Goal: Task Accomplishment & Management: Complete application form

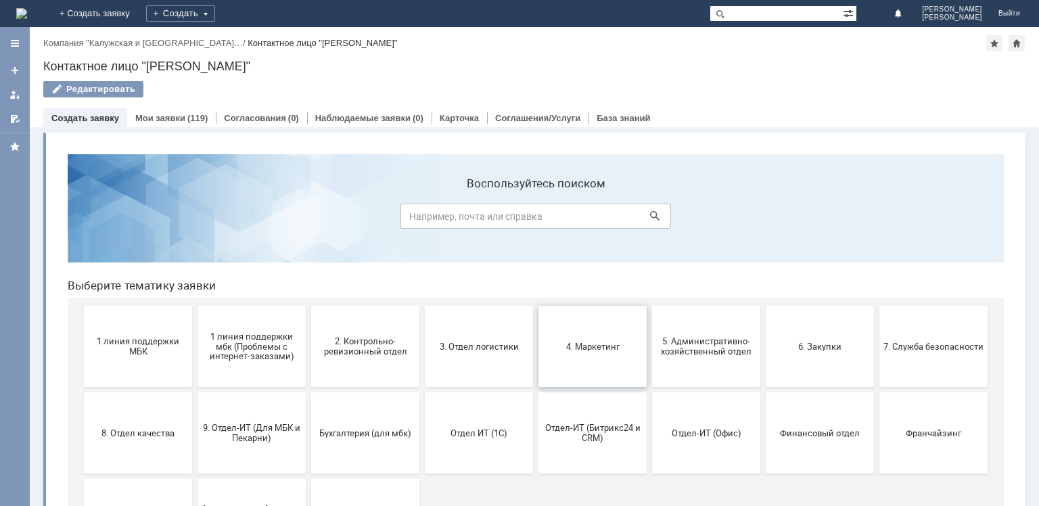
click at [574, 357] on button "4. Маркетинг" at bounding box center [593, 346] width 108 height 81
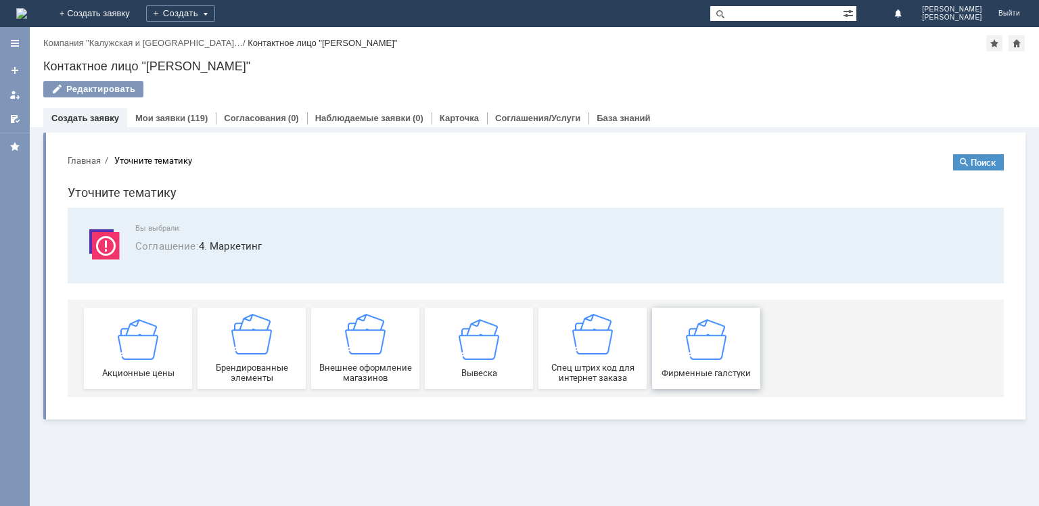
click at [691, 355] on img at bounding box center [706, 339] width 41 height 41
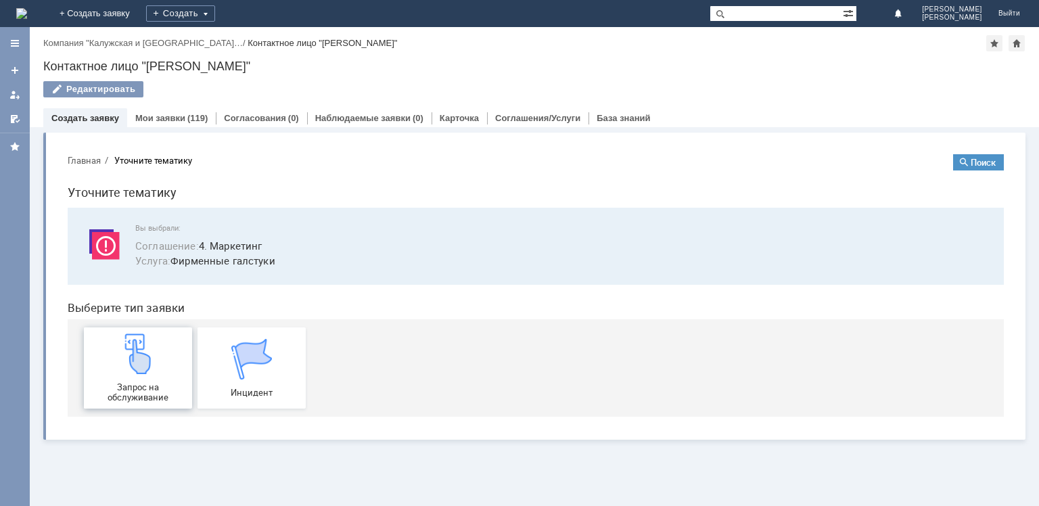
click at [125, 337] on img at bounding box center [138, 354] width 41 height 41
click at [167, 119] on link "Мои заявки" at bounding box center [160, 118] width 50 height 10
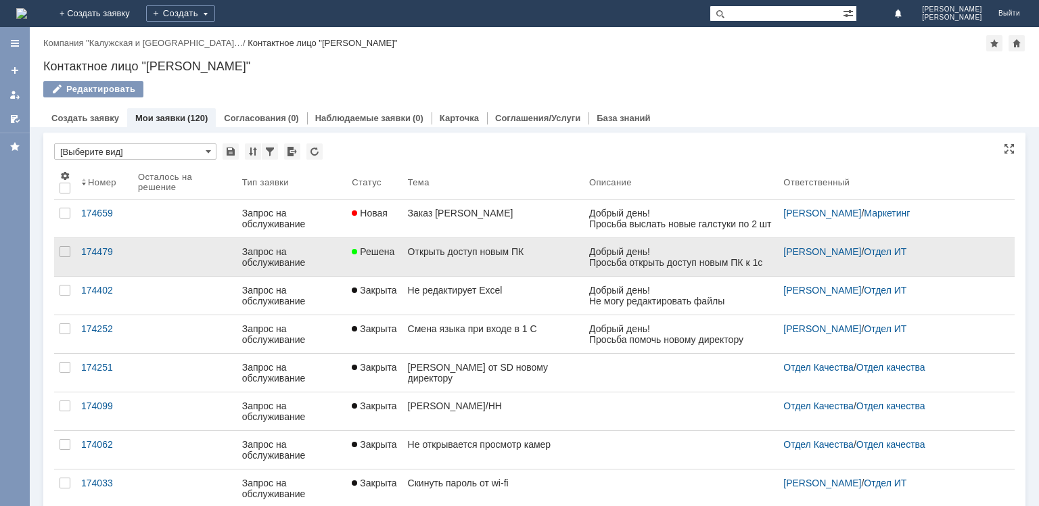
click at [328, 250] on div "Запрос на обслуживание" at bounding box center [291, 257] width 99 height 22
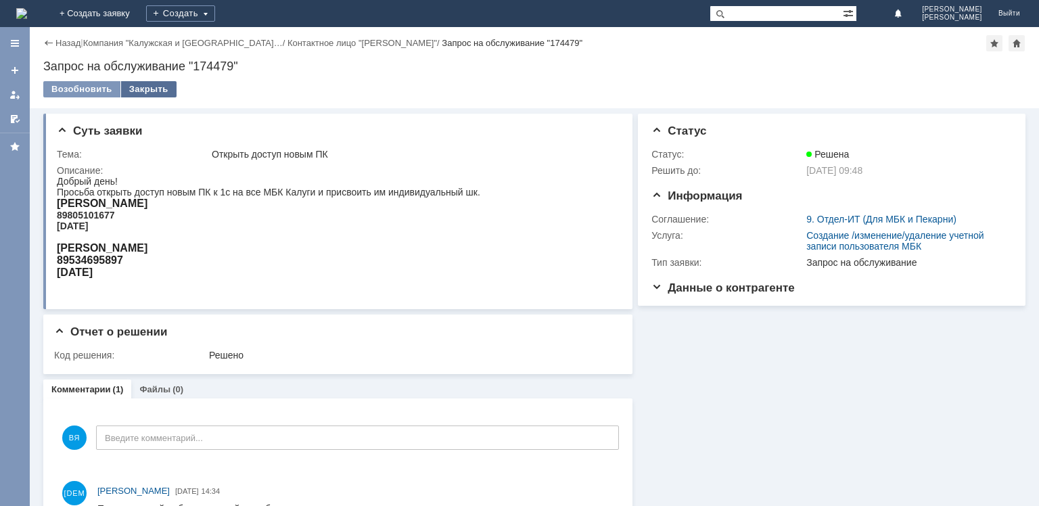
click at [145, 92] on div "Закрыть" at bounding box center [148, 89] width 55 height 16
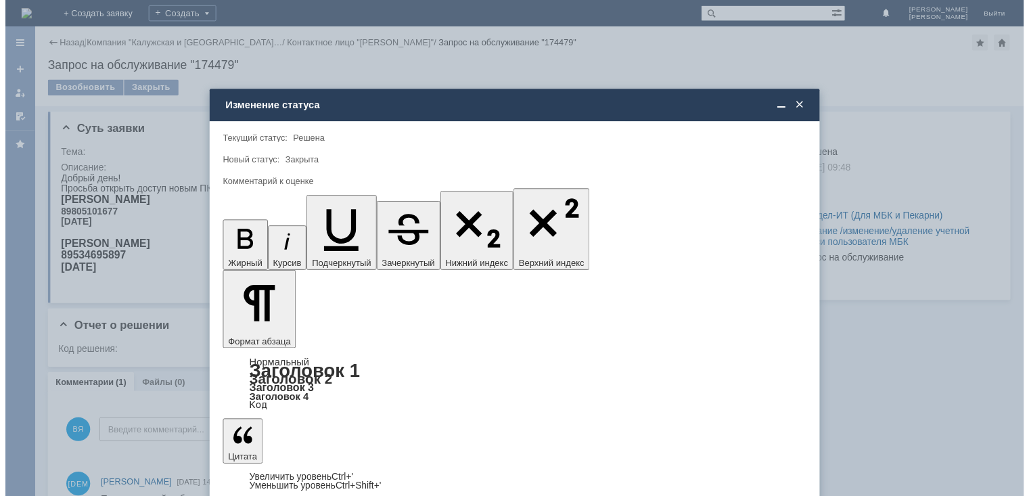
scroll to position [16, 0]
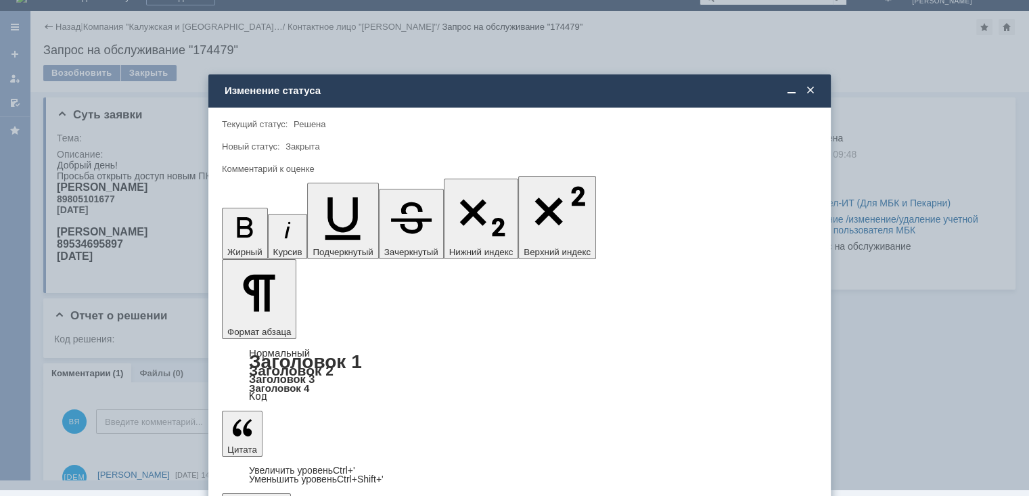
click at [288, 463] on span "5 - Отлично" at bounding box center [520, 466] width 578 height 11
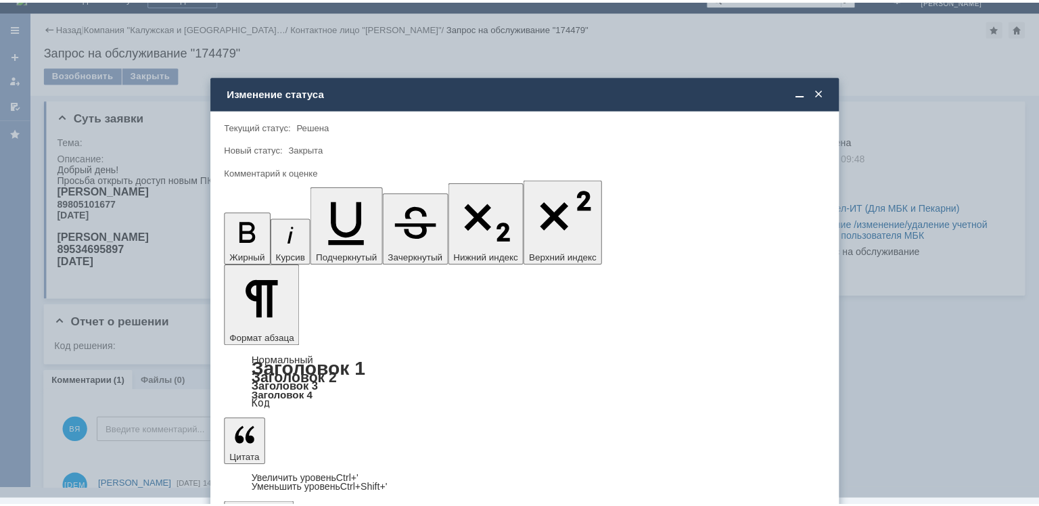
scroll to position [0, 0]
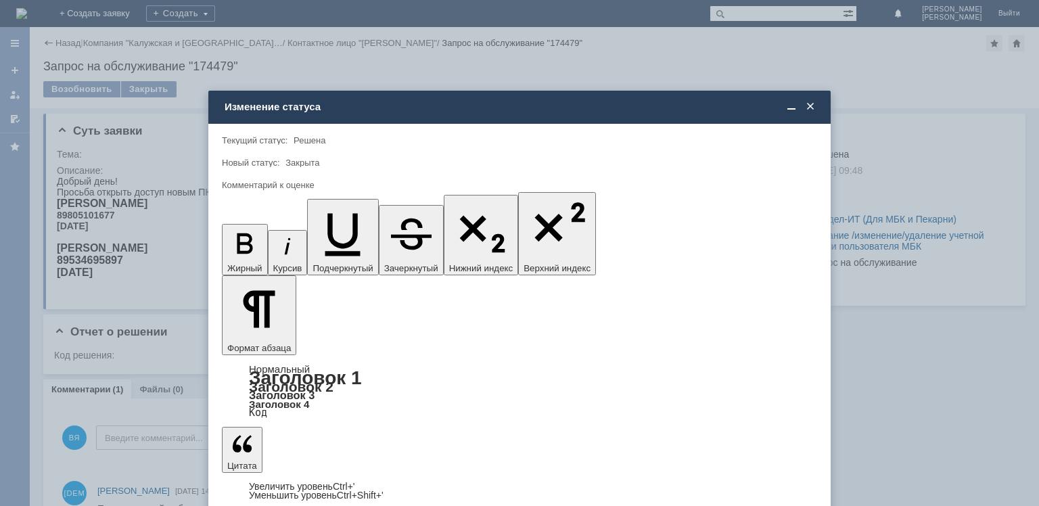
type input "5 - Отлично"
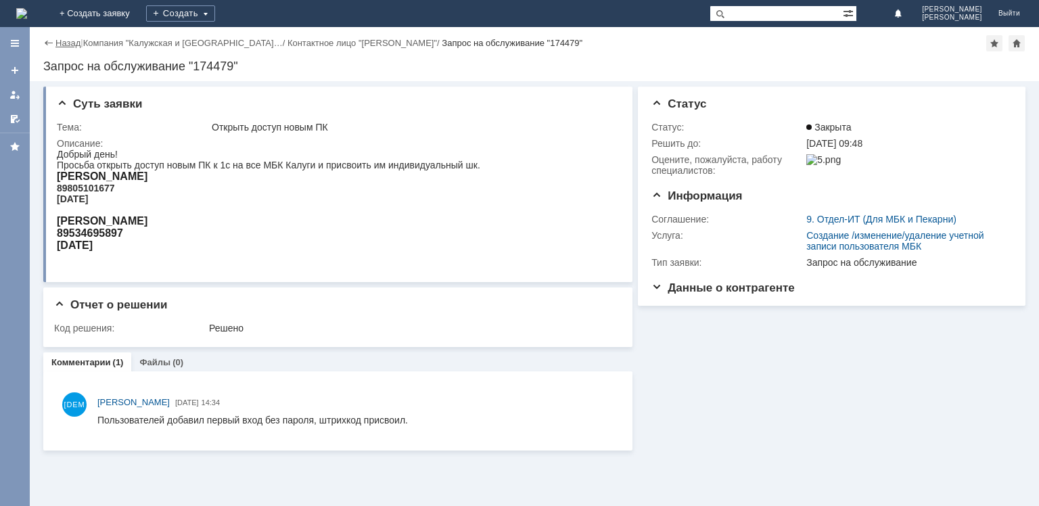
click at [62, 46] on link "Назад" at bounding box center [67, 43] width 25 height 10
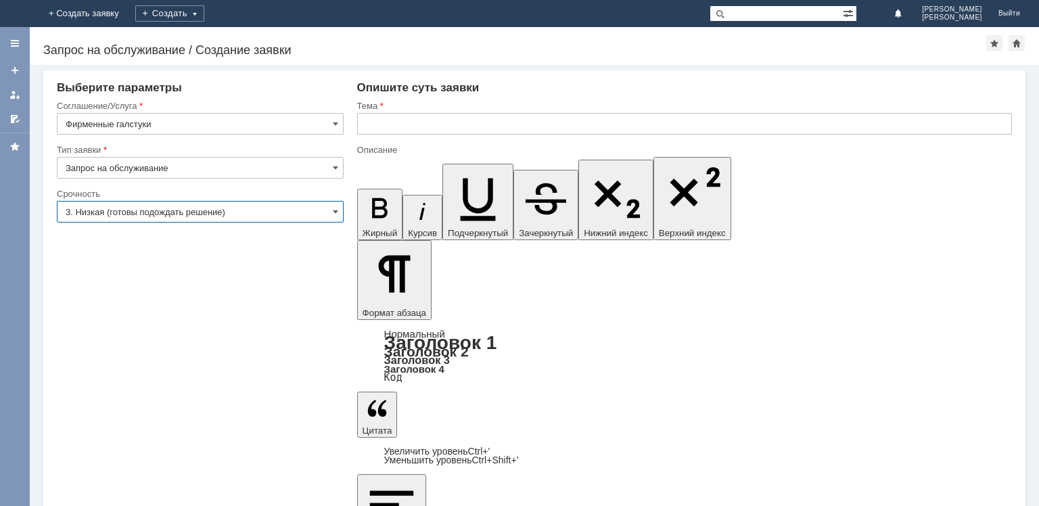
click at [302, 217] on input "3. Низкая (готовы подождать решение)" at bounding box center [200, 212] width 287 height 22
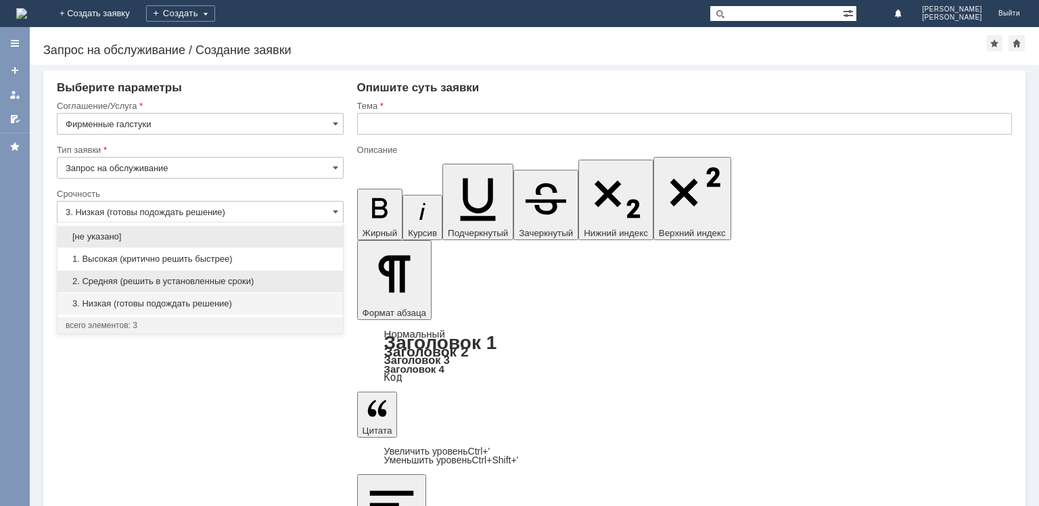
click at [223, 271] on div "2. Средняя (решить в установленные сроки)" at bounding box center [201, 282] width 286 height 22
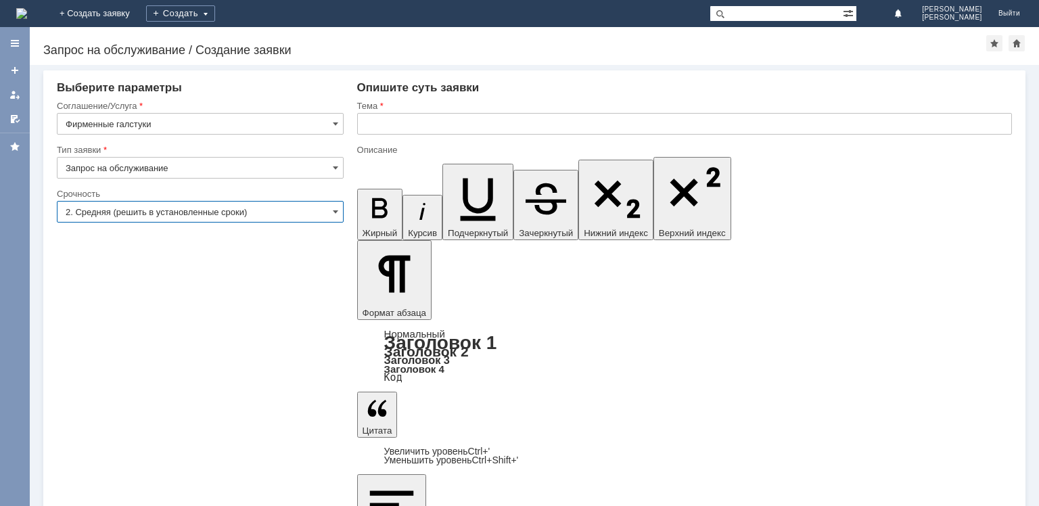
type input "2. Средняя (решить в установленные сроки)"
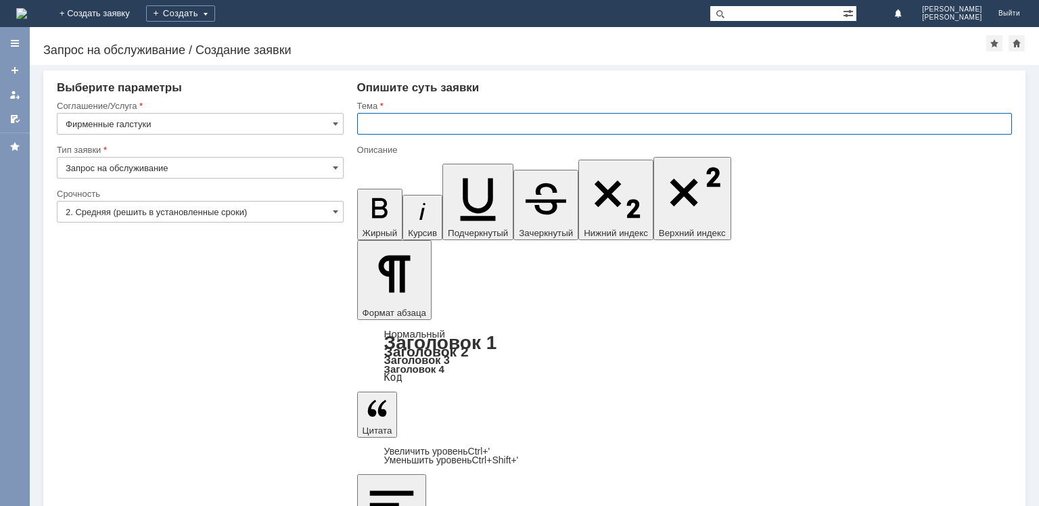
click at [410, 119] on input "text" at bounding box center [684, 124] width 655 height 22
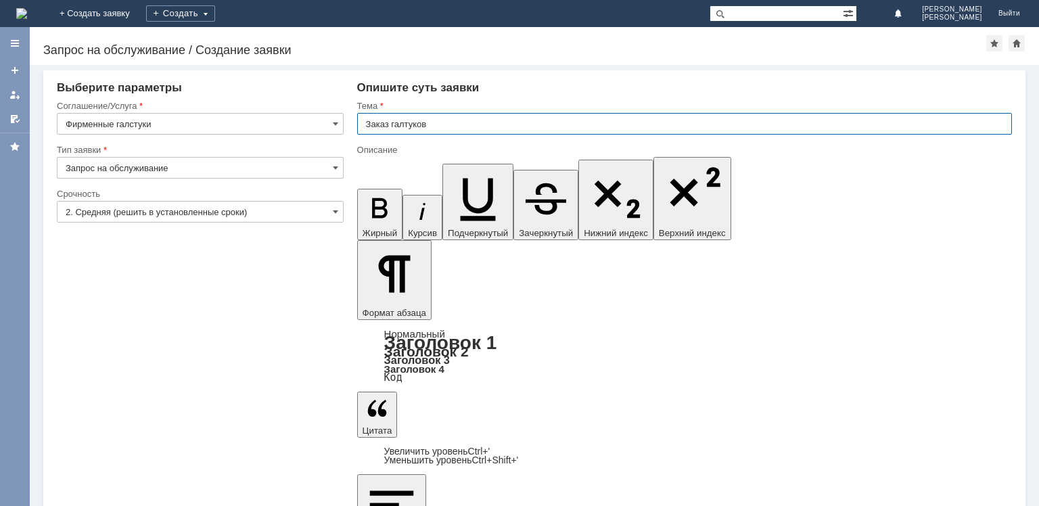
click at [405, 122] on input "Заказ галтуков" at bounding box center [684, 124] width 655 height 22
type input "Заказ [PERSON_NAME]"
